Goal: Find specific page/section: Find specific page/section

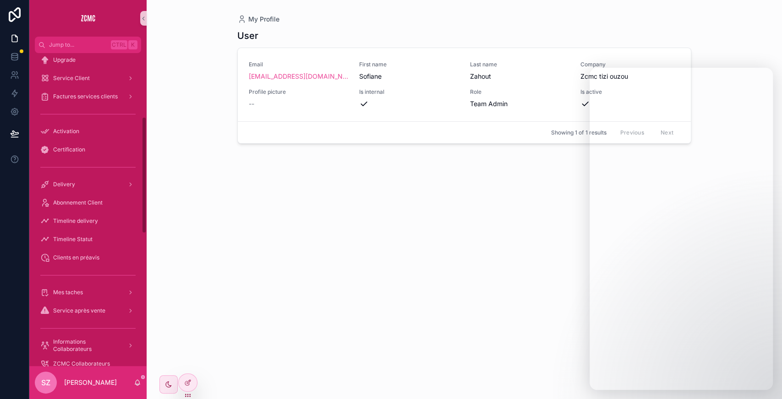
scroll to position [171, 0]
click at [89, 199] on span "Abonnement Client" at bounding box center [77, 200] width 49 height 7
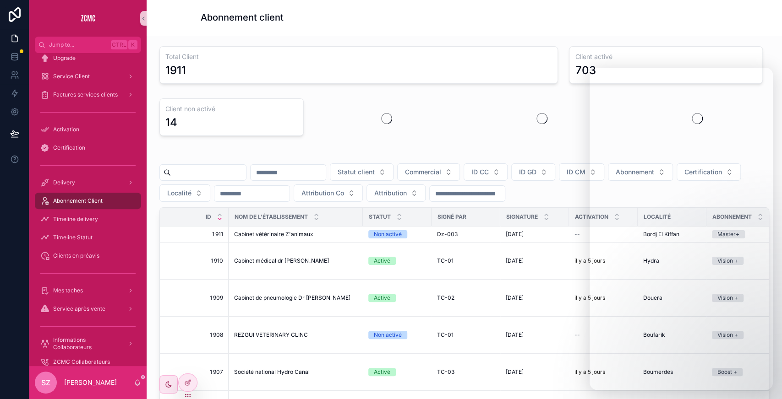
click at [195, 172] on input "scrollable content" at bounding box center [208, 172] width 75 height 13
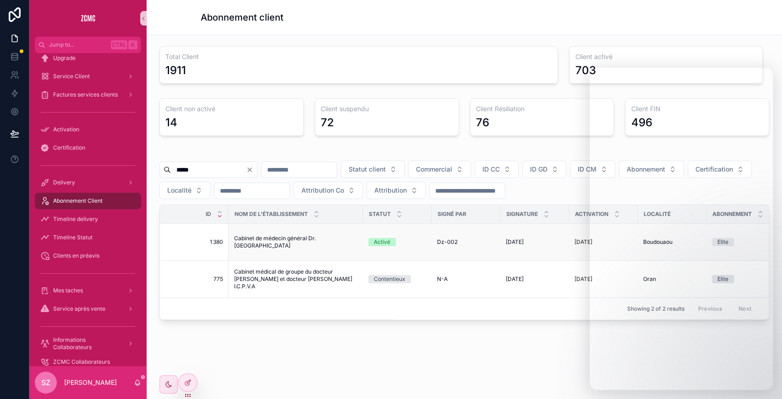
type input "*****"
drag, startPoint x: 233, startPoint y: 241, endPoint x: 338, endPoint y: 239, distance: 104.9
click at [338, 239] on td "Cabinet de médecin général Dr. Oukil Cabinet de médecin général Dr. Oukil" at bounding box center [296, 242] width 134 height 37
copy span "Cabinet de médecin général Dr. [GEOGRAPHIC_DATA]"
click at [324, 43] on div "Total Client 1911" at bounding box center [359, 65] width 410 height 45
